Goal: Check status: Check status

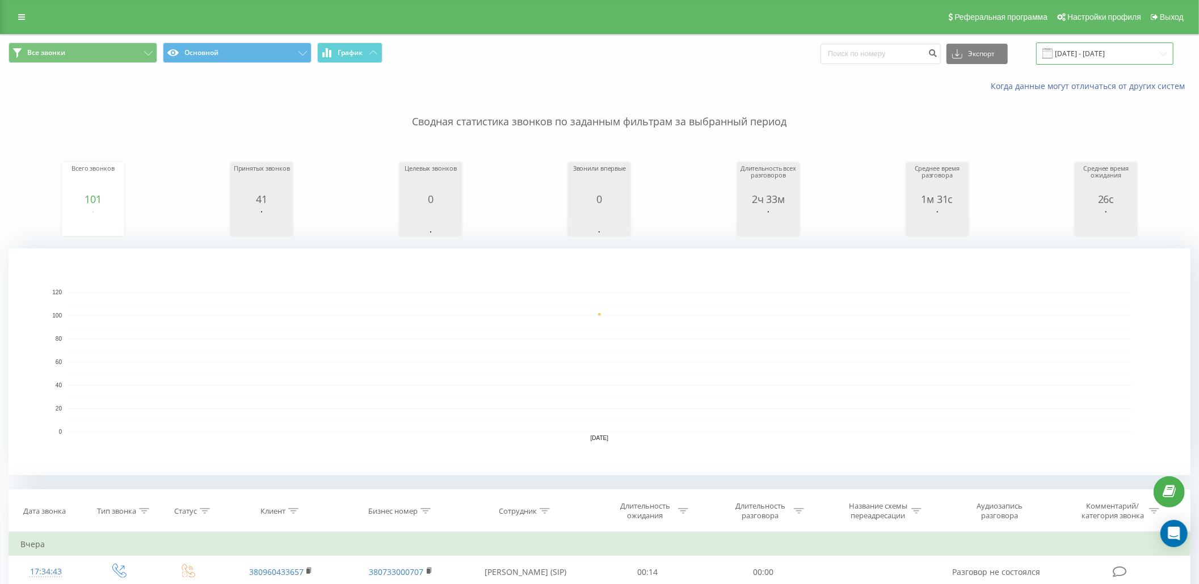
click at [1070, 51] on input "[DATE] - [DATE]" at bounding box center [1104, 54] width 137 height 22
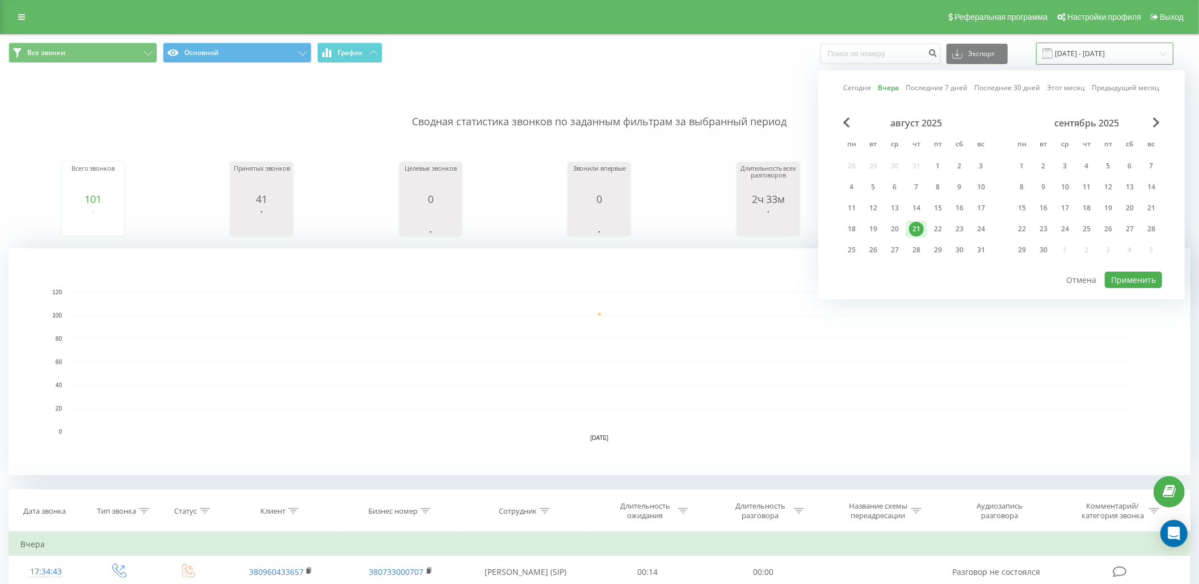
click at [1076, 52] on input "[DATE] - [DATE]" at bounding box center [1104, 54] width 137 height 22
click at [934, 225] on div "22" at bounding box center [937, 229] width 15 height 15
click at [1112, 280] on button "Применить" at bounding box center [1132, 280] width 57 height 16
type input "22.08.2025 - 22.08.2025"
